Goal: Check status: Check status

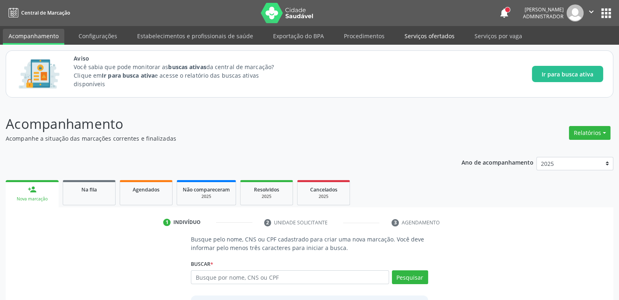
click at [422, 43] on link "Serviços ofertados" at bounding box center [429, 36] width 61 height 14
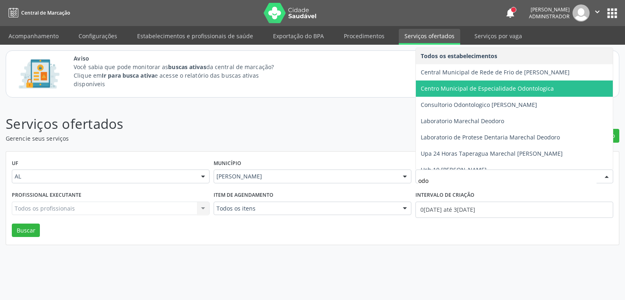
click at [554, 85] on span "Centro Municipal de Especialidade Odontologica" at bounding box center [514, 89] width 197 height 16
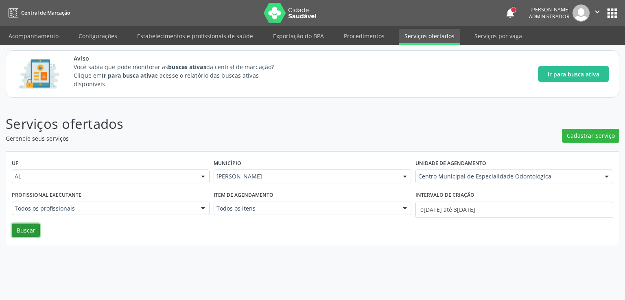
click at [27, 233] on button "Buscar" at bounding box center [26, 231] width 28 height 14
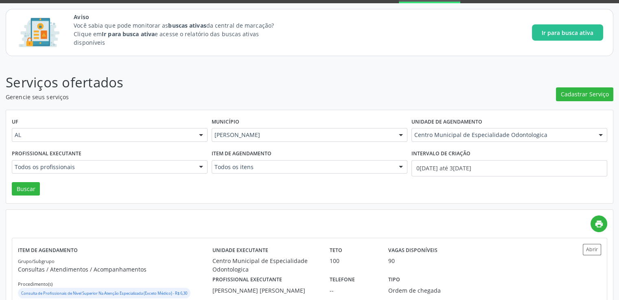
scroll to position [76, 0]
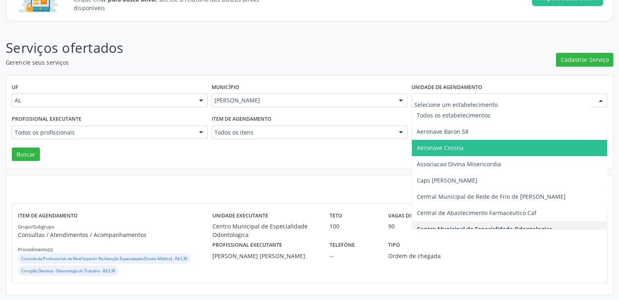
click at [582, 104] on div at bounding box center [509, 101] width 196 height 14
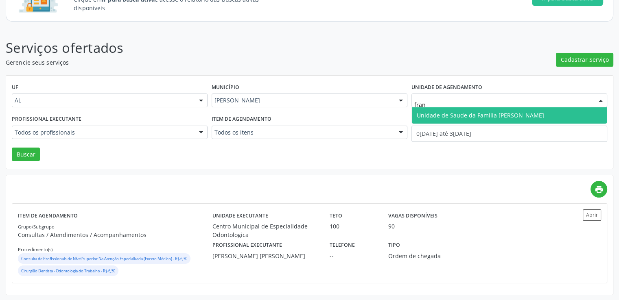
type input "franc"
click at [512, 112] on span "Unidade de Saude da Familia [PERSON_NAME]" at bounding box center [480, 115] width 127 height 8
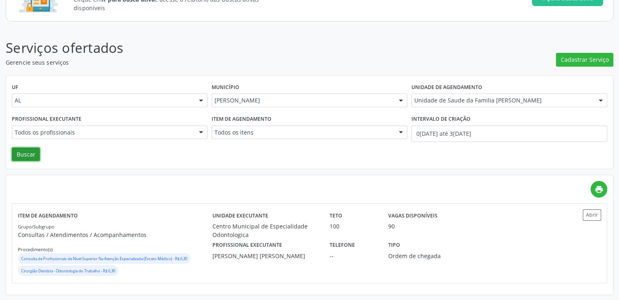
click at [29, 157] on button "Buscar" at bounding box center [26, 155] width 28 height 14
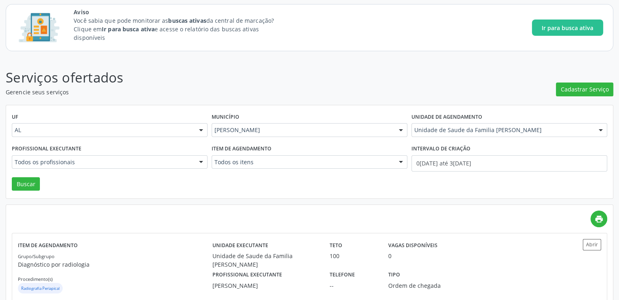
scroll to position [64, 0]
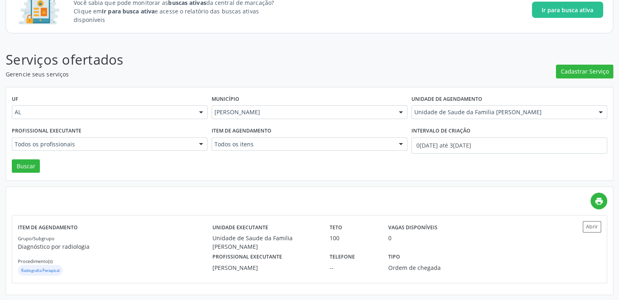
click at [516, 203] on div "print" at bounding box center [309, 201] width 595 height 17
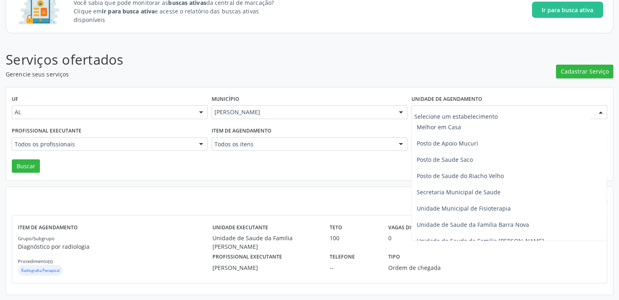
scroll to position [374, 0]
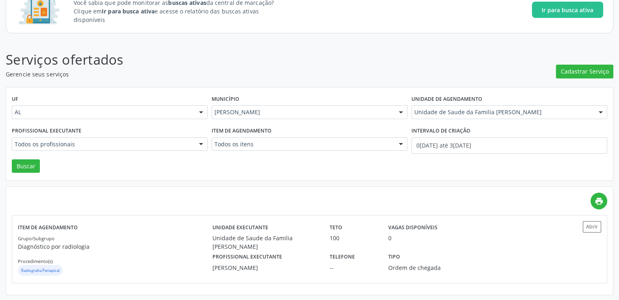
drag, startPoint x: 608, startPoint y: 187, endPoint x: 613, endPoint y: 155, distance: 33.0
click at [613, 155] on div "Serviços ofertados Gerencie seus serviços Cadastrar Serviço UF AL AL Nenhum res…" at bounding box center [309, 170] width 619 height 262
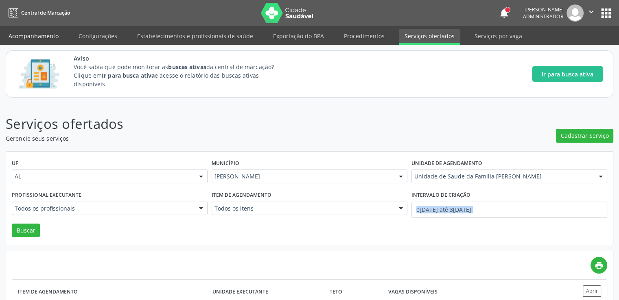
click at [50, 42] on link "Acompanhamento" at bounding box center [33, 36] width 61 height 14
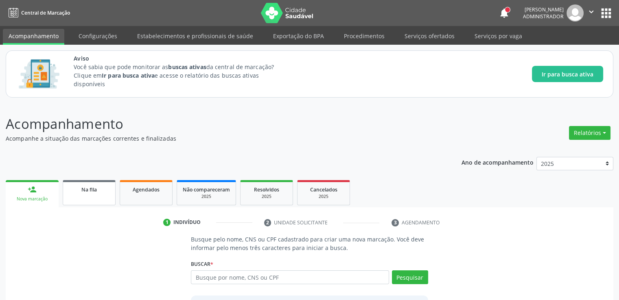
click at [85, 190] on span "Na fila" at bounding box center [88, 189] width 15 height 7
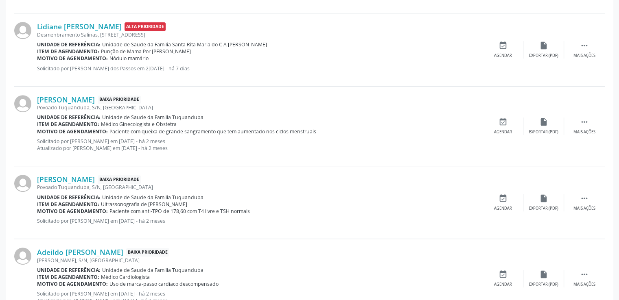
scroll to position [150, 0]
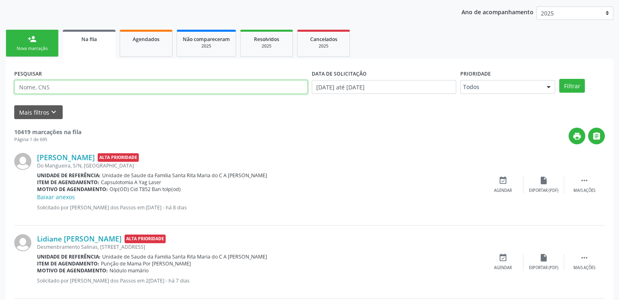
click at [218, 90] on input "text" at bounding box center [160, 87] width 293 height 14
type input "[PERSON_NAME]"
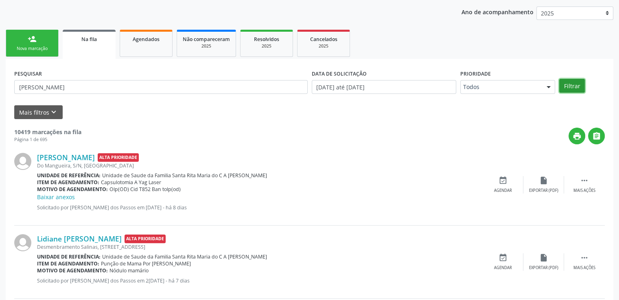
click at [567, 85] on button "Filtrar" at bounding box center [572, 86] width 26 height 14
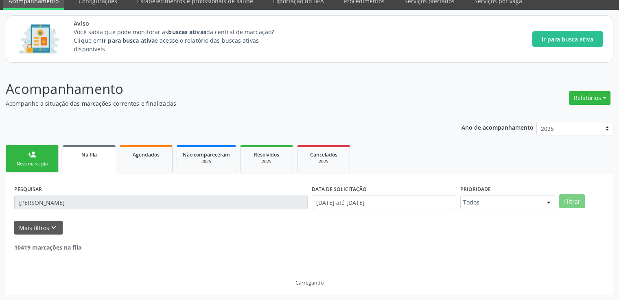
scroll to position [9, 0]
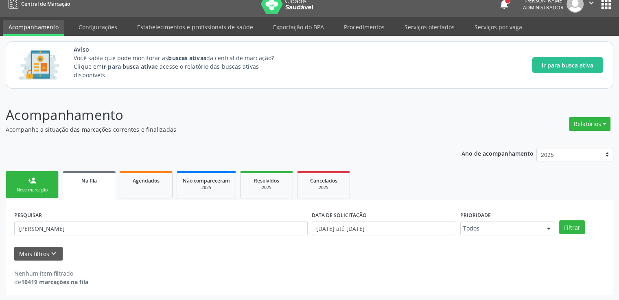
click at [89, 183] on span "Na fila" at bounding box center [88, 180] width 15 height 7
click at [145, 180] on span "Agendados" at bounding box center [146, 180] width 27 height 7
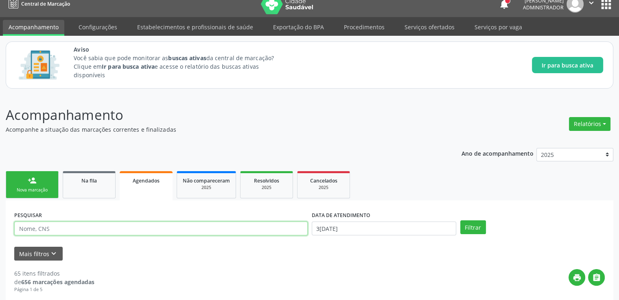
click at [107, 230] on input "text" at bounding box center [160, 229] width 293 height 14
type input "[PERSON_NAME]"
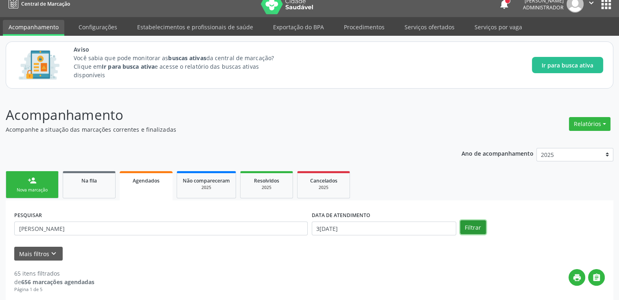
click at [478, 220] on button "Filtrar" at bounding box center [473, 227] width 26 height 14
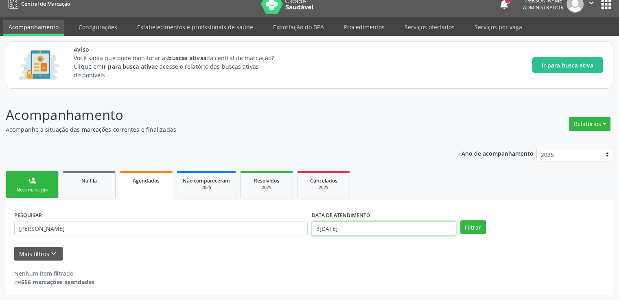
click at [383, 227] on input "3[DATE]" at bounding box center [384, 229] width 144 height 14
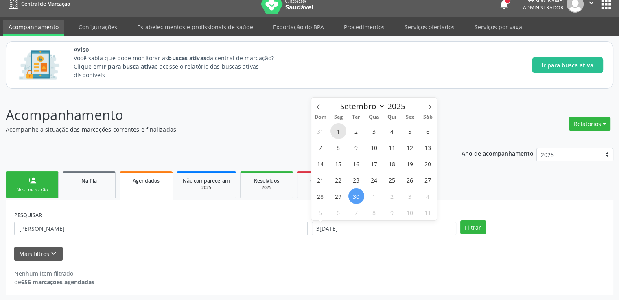
click at [337, 130] on span "1" at bounding box center [338, 131] width 16 height 16
type input "[DATE]"
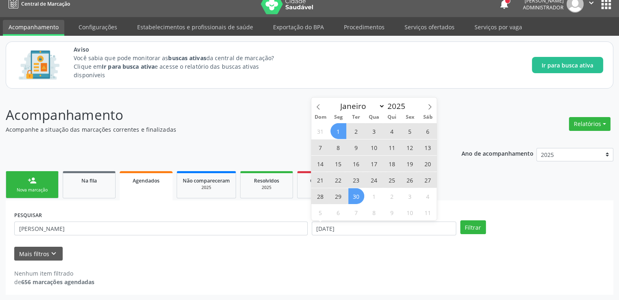
click at [354, 194] on span "30" at bounding box center [356, 196] width 16 height 16
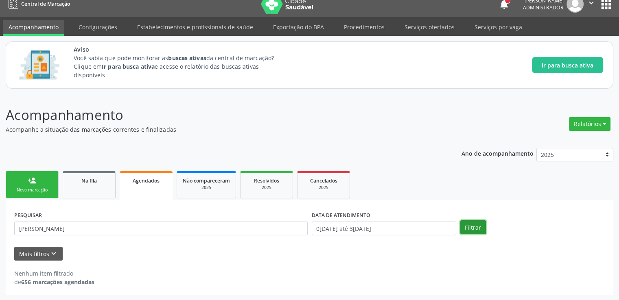
click at [472, 221] on button "Filtrar" at bounding box center [473, 227] width 26 height 14
click at [52, 257] on icon "keyboard_arrow_down" at bounding box center [53, 253] width 9 height 9
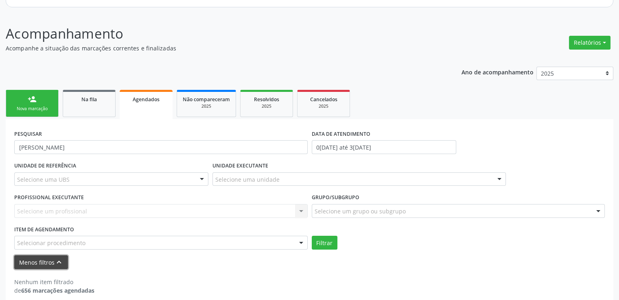
scroll to position [99, 0]
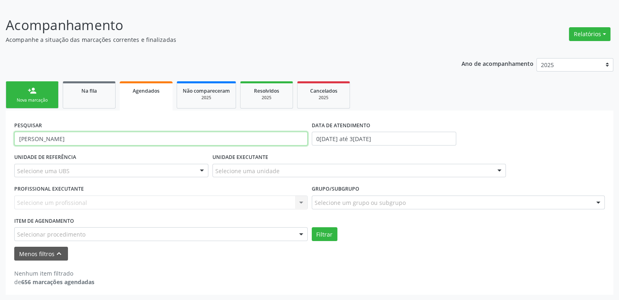
click at [172, 137] on input "[PERSON_NAME]" at bounding box center [160, 139] width 293 height 14
type input "J"
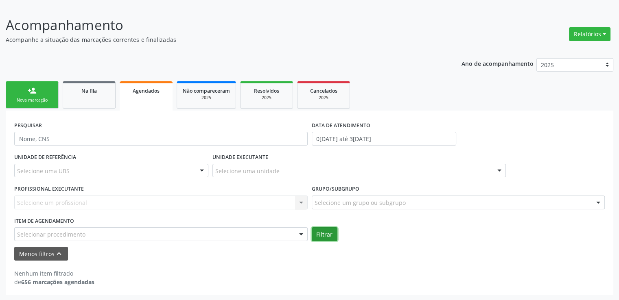
click at [312, 230] on button "Filtrar" at bounding box center [325, 234] width 26 height 14
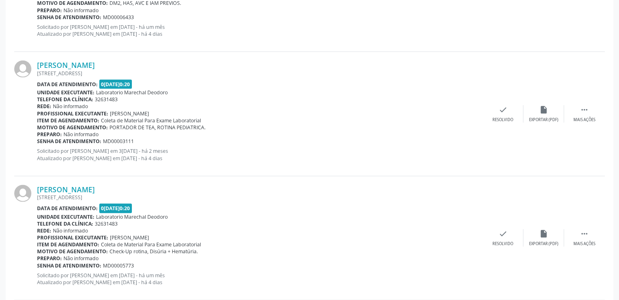
scroll to position [1999, 0]
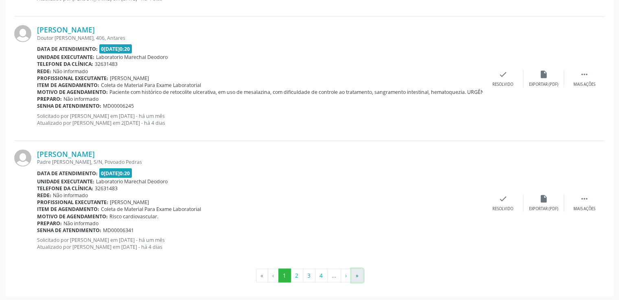
click at [359, 273] on button "»" at bounding box center [357, 276] width 12 height 14
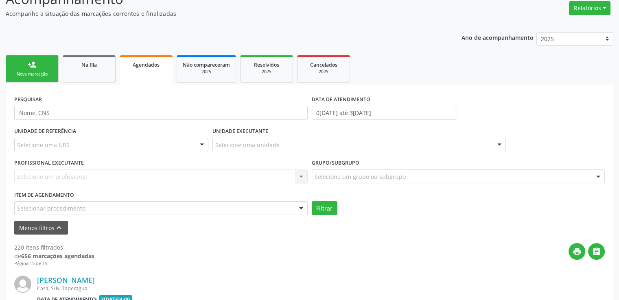
scroll to position [1370, 0]
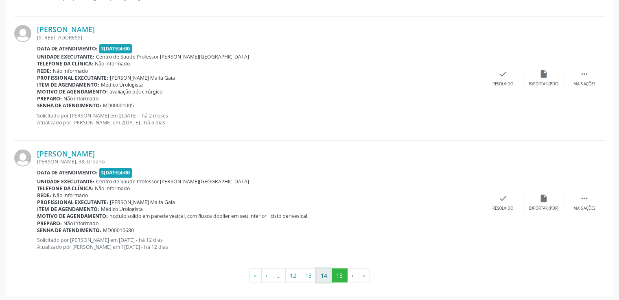
click at [323, 271] on button "14" at bounding box center [324, 275] width 16 height 14
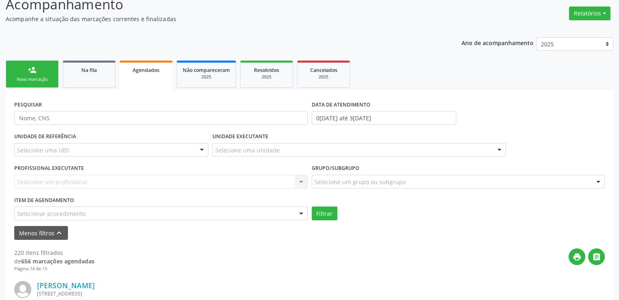
scroll to position [201, 0]
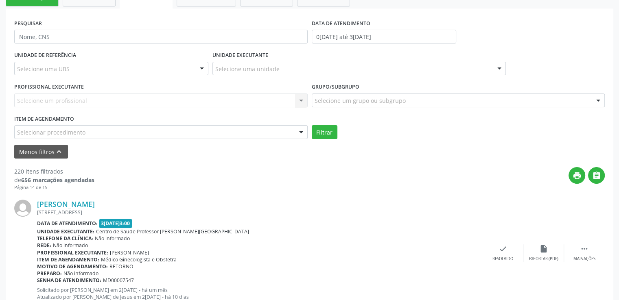
click at [227, 137] on div "Selecionar procedimento" at bounding box center [160, 132] width 293 height 14
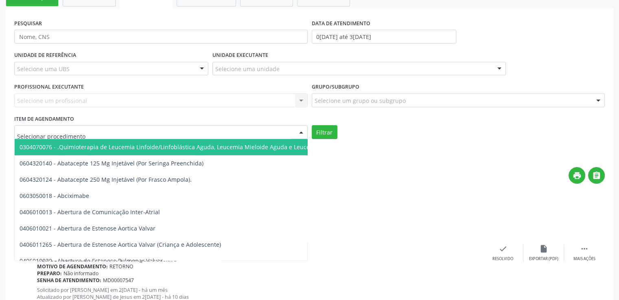
paste input "05737474402"
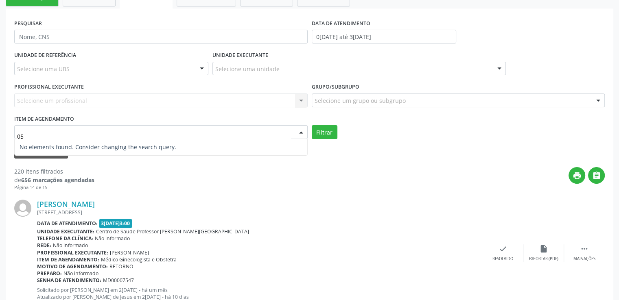
type input "0"
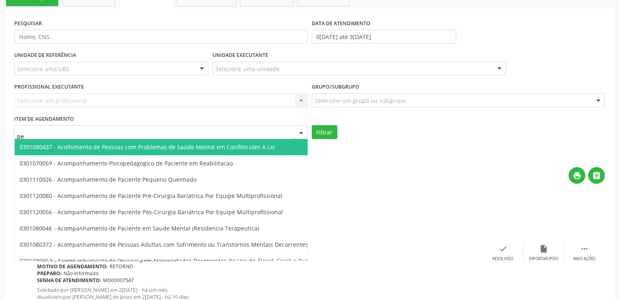
type input "p"
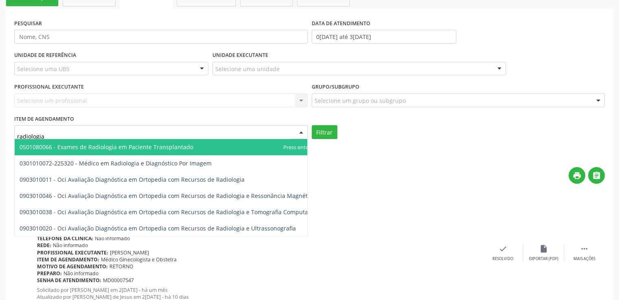
type input "radiologia"
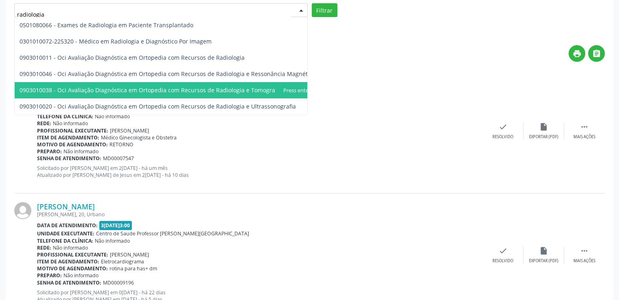
scroll to position [242, 0]
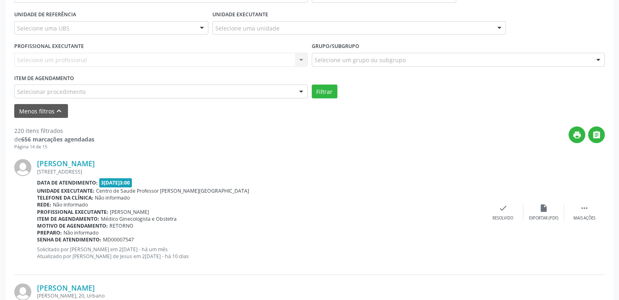
click at [375, 199] on div "Telefone da clínica: Não informado" at bounding box center [259, 197] width 445 height 7
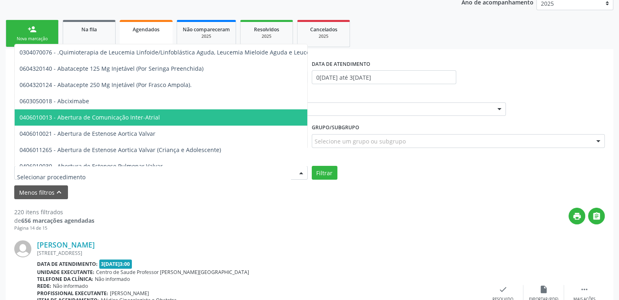
click at [302, 175] on div at bounding box center [301, 173] width 12 height 14
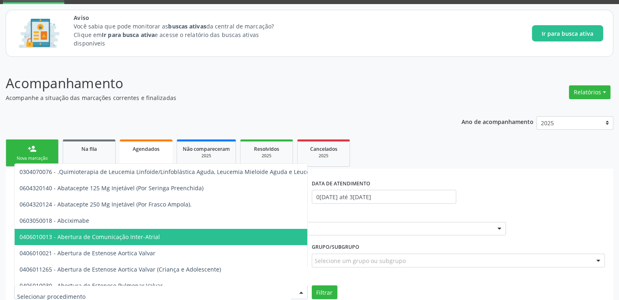
scroll to position [163, 0]
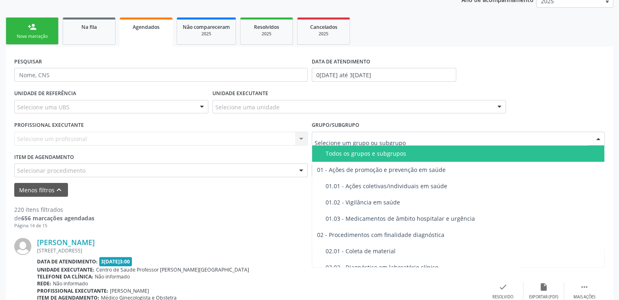
click at [369, 150] on div "Todos os grupos e subgrupos" at bounding box center [462, 153] width 274 height 7
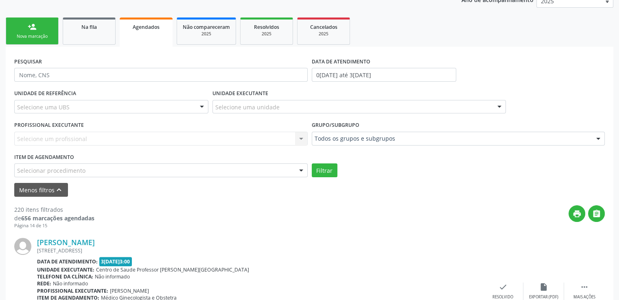
click at [320, 167] on button "Filtrar" at bounding box center [325, 171] width 26 height 14
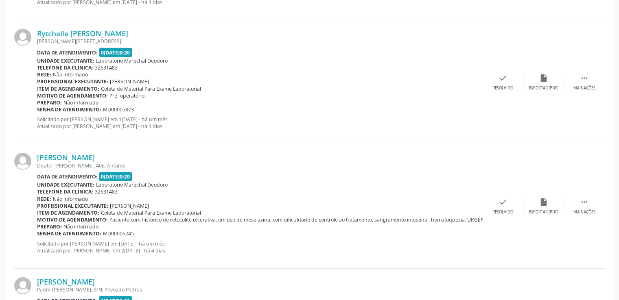
scroll to position [1999, 0]
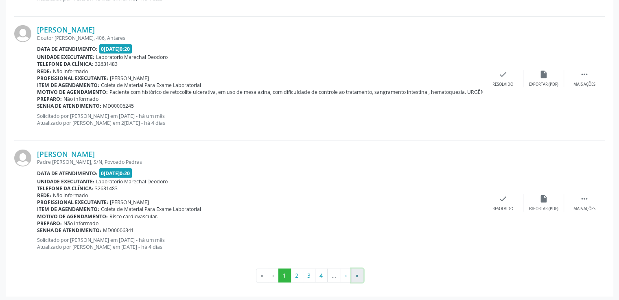
click at [357, 272] on button "»" at bounding box center [357, 276] width 12 height 14
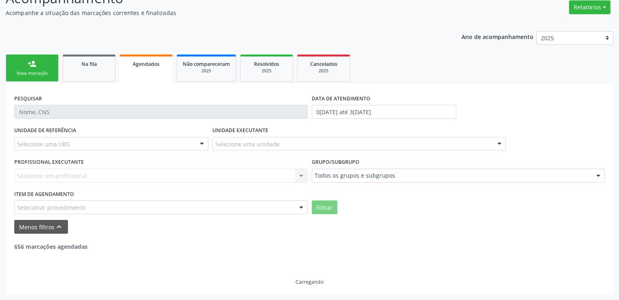
scroll to position [125, 0]
click at [85, 68] on div "Na fila" at bounding box center [89, 64] width 41 height 9
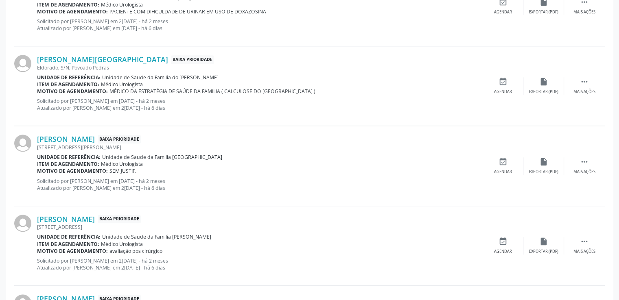
scroll to position [836, 0]
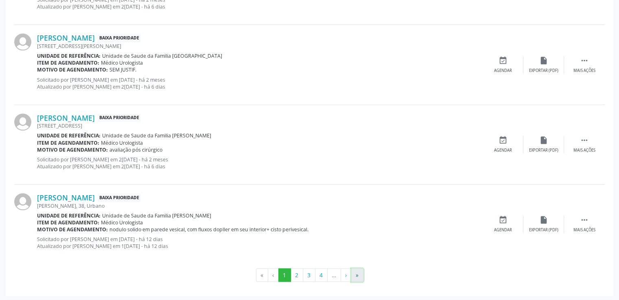
click at [360, 272] on button "»" at bounding box center [357, 275] width 12 height 14
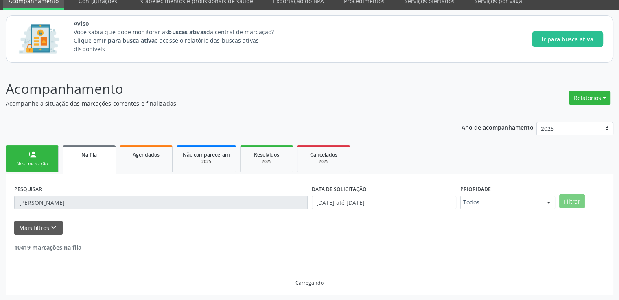
scroll to position [9, 0]
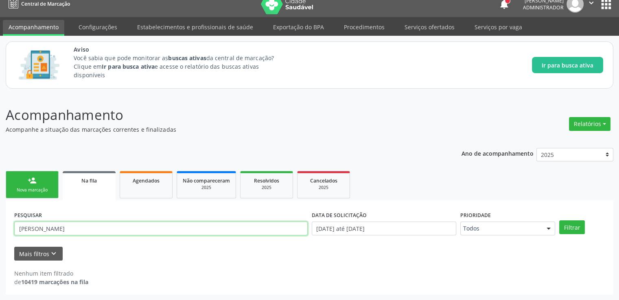
drag, startPoint x: 182, startPoint y: 225, endPoint x: 0, endPoint y: 222, distance: 181.8
click at [0, 222] on div "Acompanhamento Acompanhe a situação das marcações correntes e finalizadas Relat…" at bounding box center [309, 197] width 619 height 206
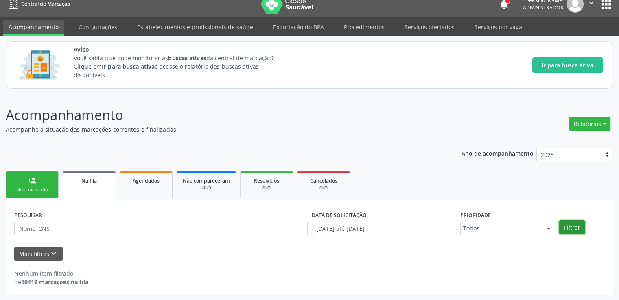
click at [582, 230] on button "Filtrar" at bounding box center [572, 227] width 26 height 14
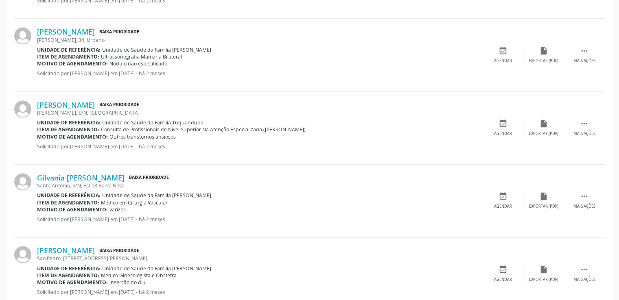
scroll to position [1153, 0]
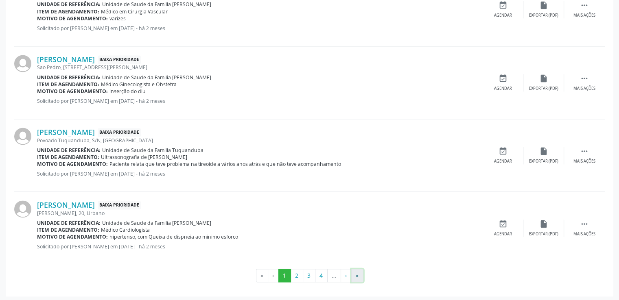
click at [358, 274] on button "»" at bounding box center [357, 276] width 12 height 14
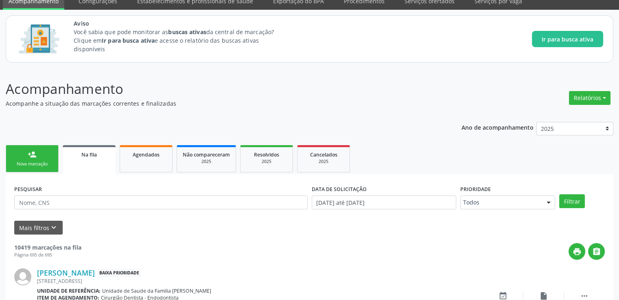
scroll to position [763, 0]
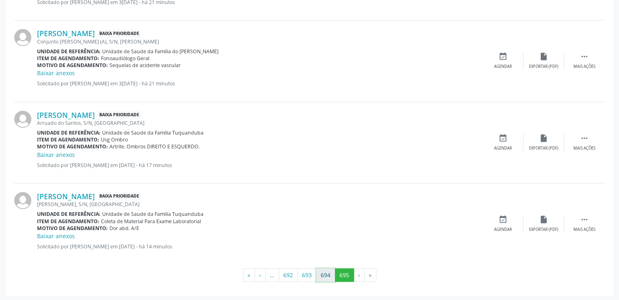
click at [322, 271] on button "694" at bounding box center [325, 275] width 19 height 14
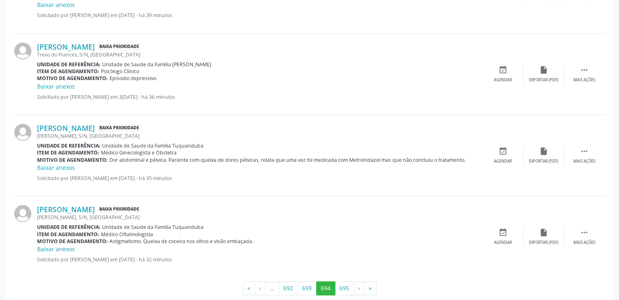
scroll to position [1234, 0]
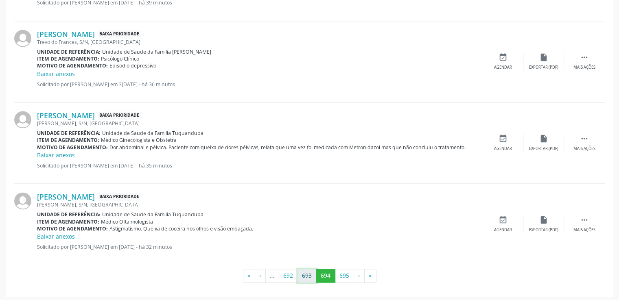
click at [312, 269] on button "693" at bounding box center [306, 276] width 19 height 14
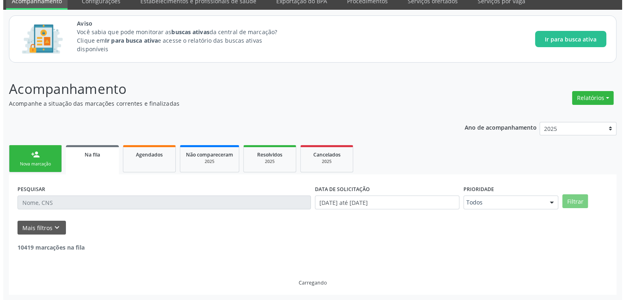
scroll to position [1243, 0]
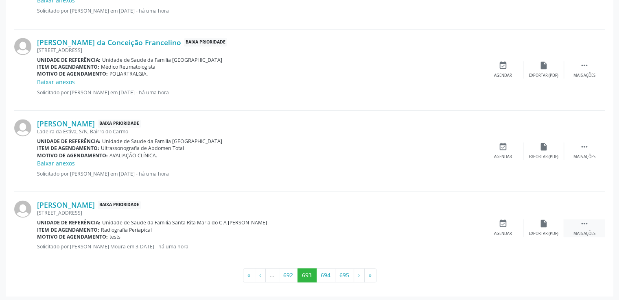
click at [588, 223] on icon "" at bounding box center [584, 223] width 9 height 9
click at [503, 223] on icon "cancel" at bounding box center [502, 223] width 9 height 9
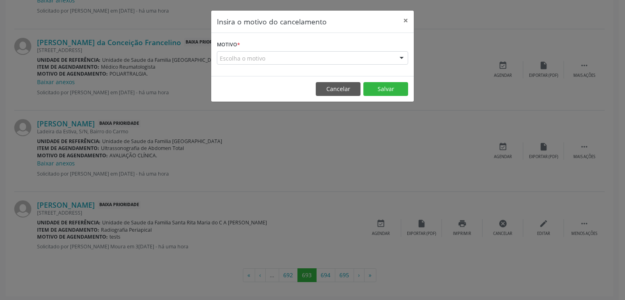
click at [257, 62] on div "Escolha o motivo" at bounding box center [312, 58] width 191 height 14
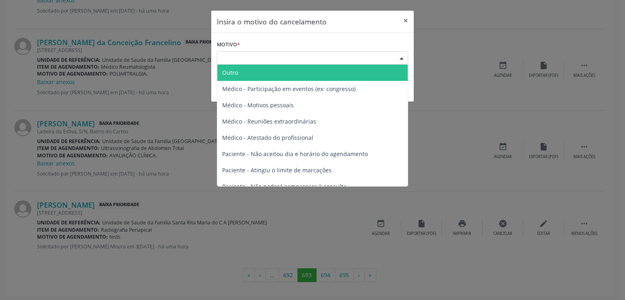
click at [257, 69] on span "Outro" at bounding box center [312, 73] width 190 height 16
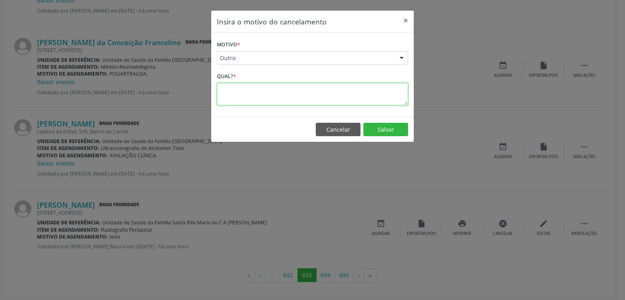
click at [260, 94] on textarea at bounding box center [312, 94] width 191 height 22
type textarea "Fase de teste - pela TI"
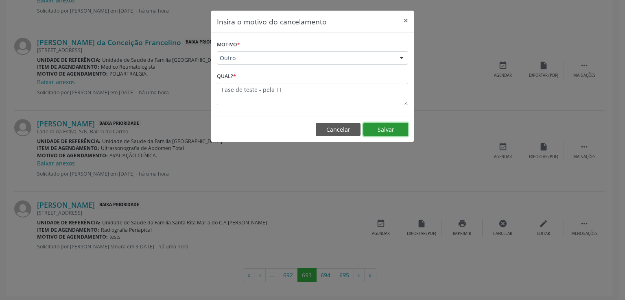
click at [376, 125] on button "Salvar" at bounding box center [385, 130] width 45 height 14
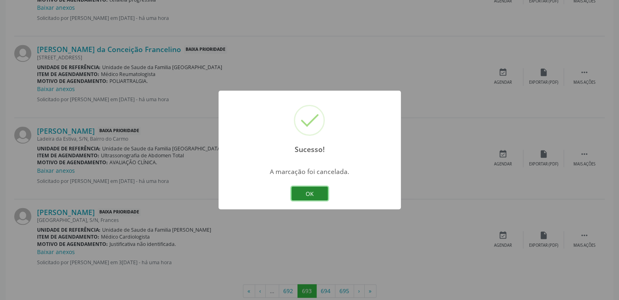
click at [324, 191] on button "OK" at bounding box center [309, 194] width 37 height 14
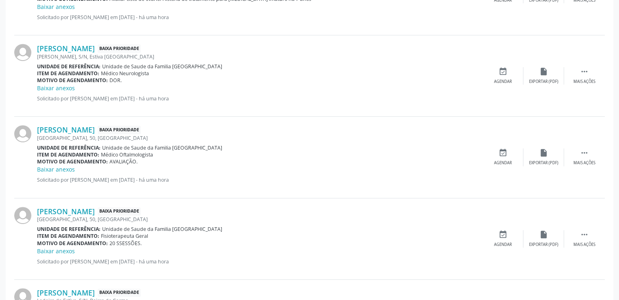
scroll to position [145, 0]
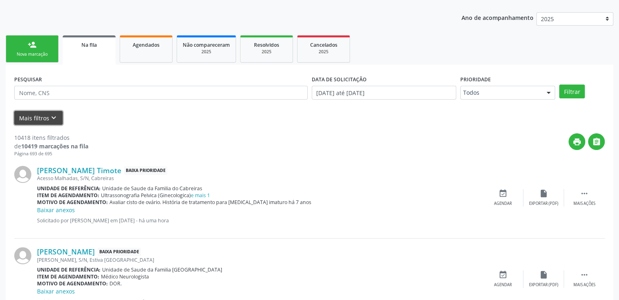
click at [44, 118] on button "Mais filtros keyboard_arrow_down" at bounding box center [38, 118] width 48 height 14
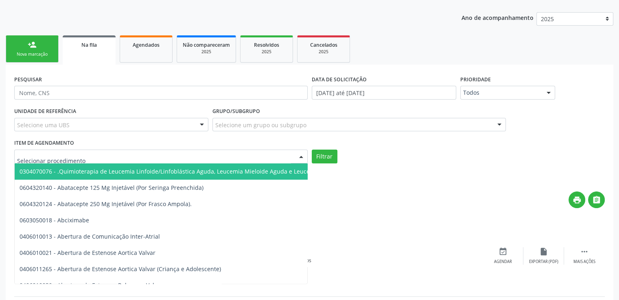
click at [85, 156] on div at bounding box center [160, 157] width 293 height 14
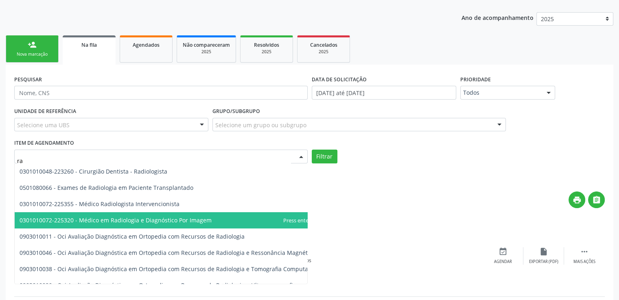
type input "r"
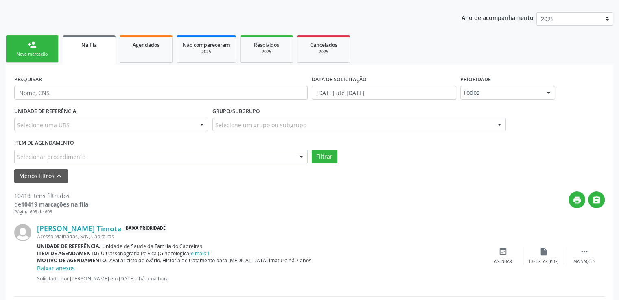
click at [103, 157] on div "Selecionar procedimento" at bounding box center [160, 157] width 293 height 14
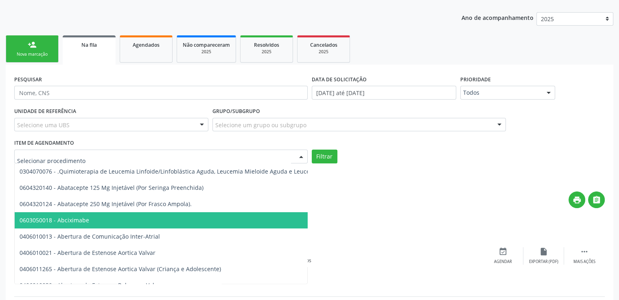
paste input "0204010225"
type input "0204010225"
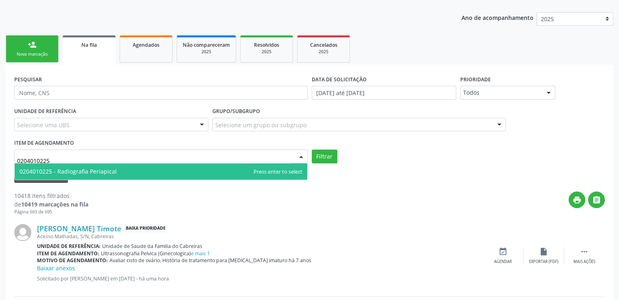
click at [104, 168] on span "0204010225 - Radiografia Periapical" at bounding box center [68, 172] width 97 height 8
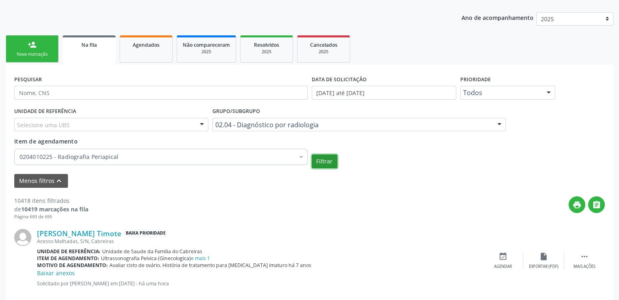
click at [327, 166] on button "Filtrar" at bounding box center [325, 162] width 26 height 14
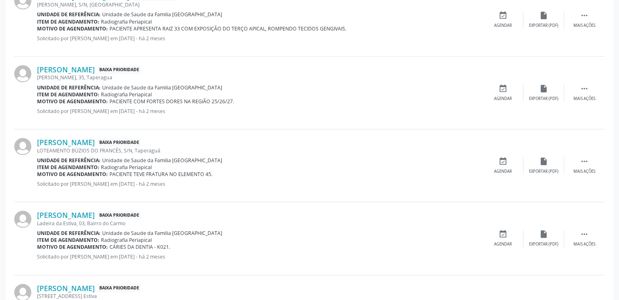
scroll to position [624, 0]
